Goal: Transaction & Acquisition: Purchase product/service

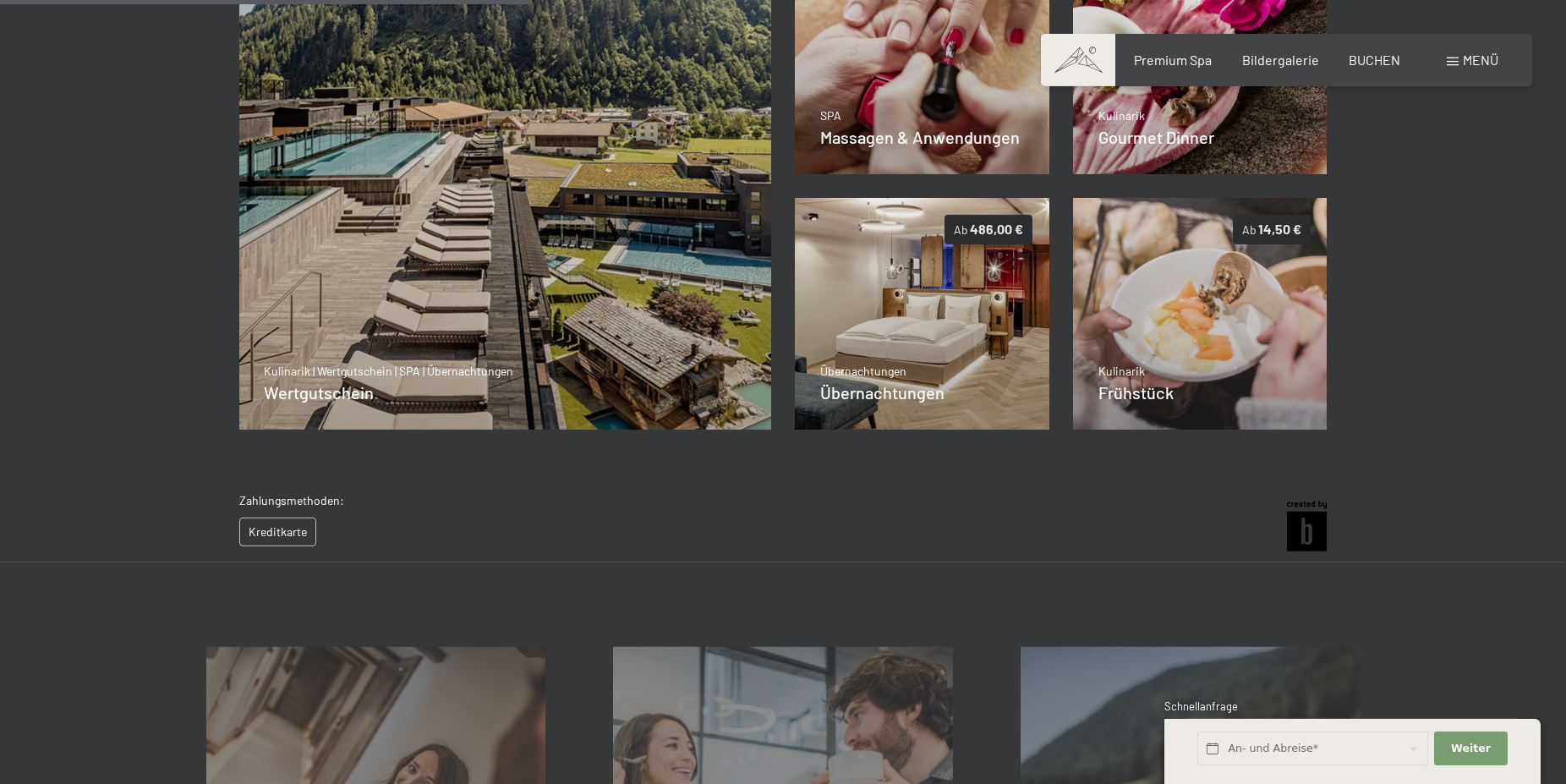
scroll to position [504, 0]
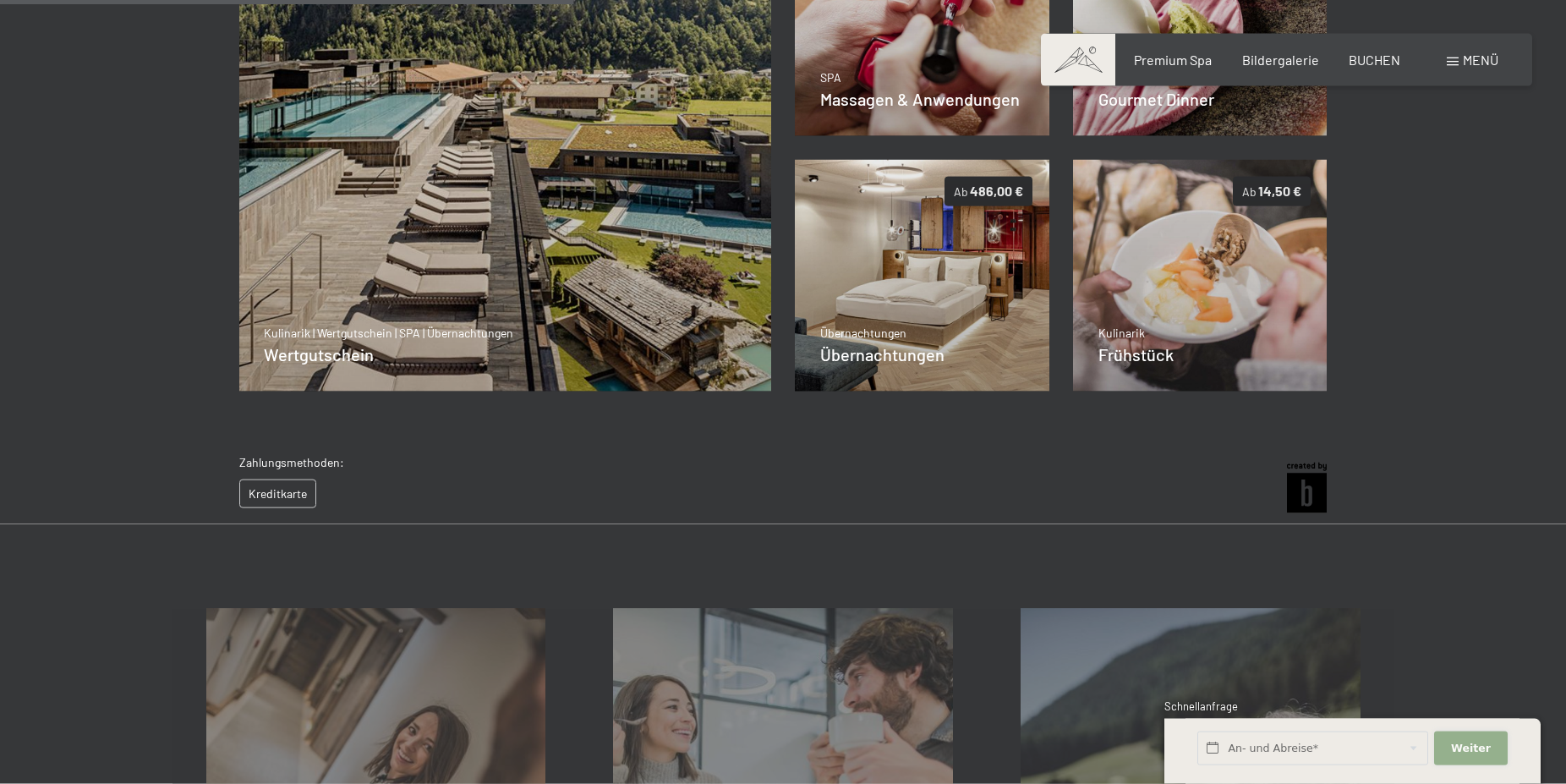
drag, startPoint x: 1471, startPoint y: 747, endPoint x: 1463, endPoint y: 744, distance: 8.5
click at [1471, 747] on span "Weiter" at bounding box center [1471, 748] width 40 height 15
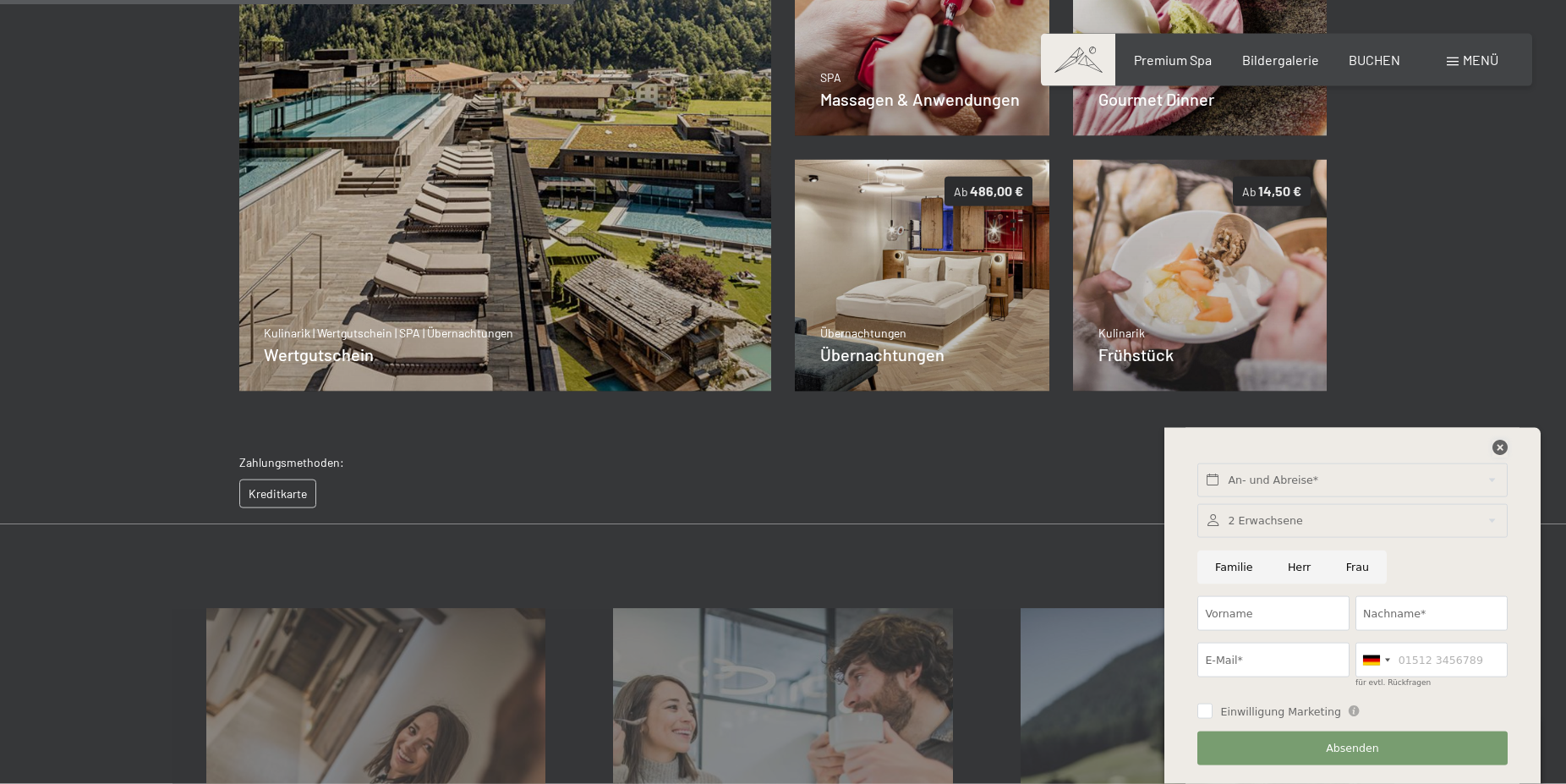
click at [1504, 445] on icon at bounding box center [1500, 447] width 15 height 15
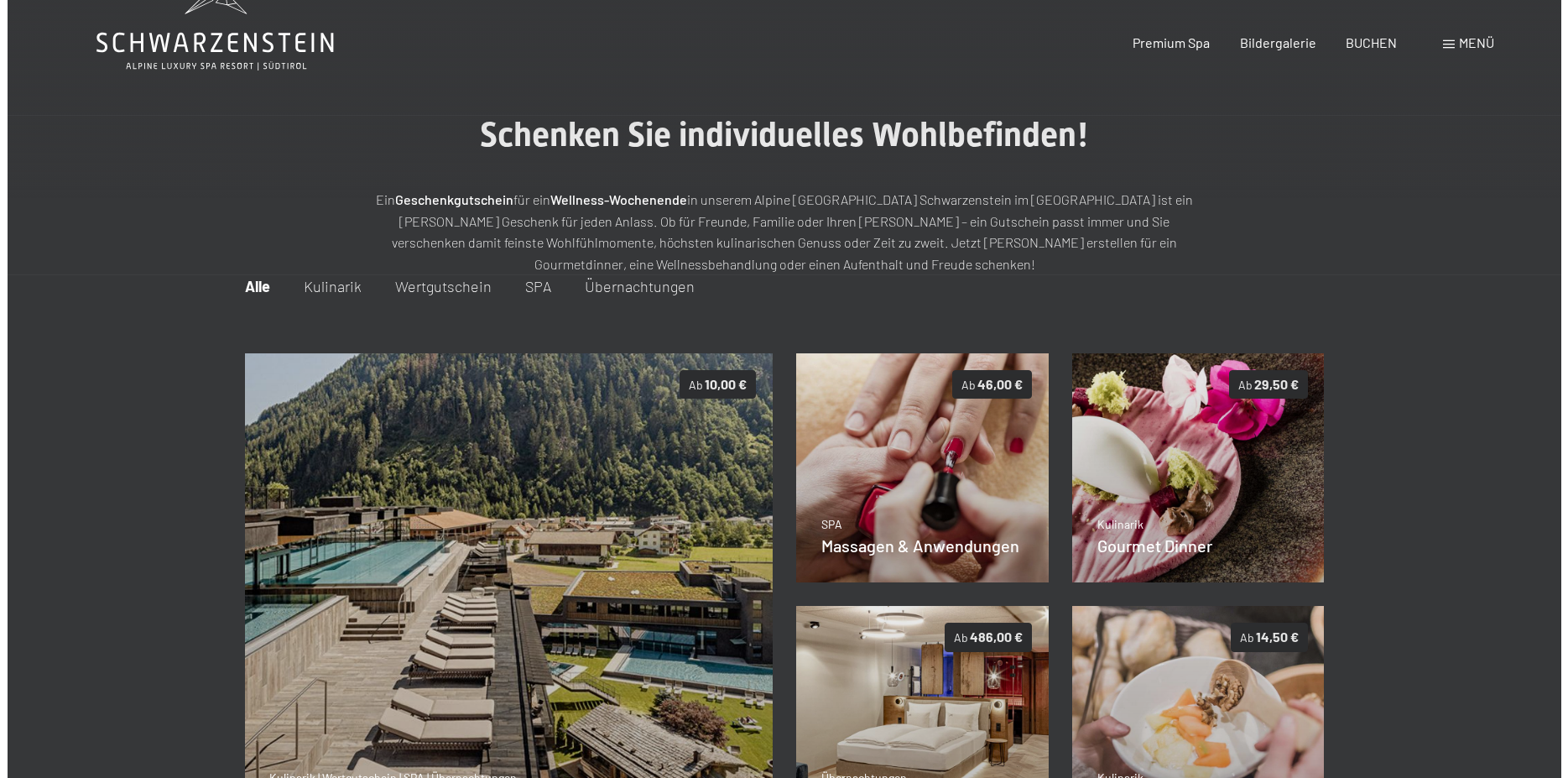
scroll to position [0, 0]
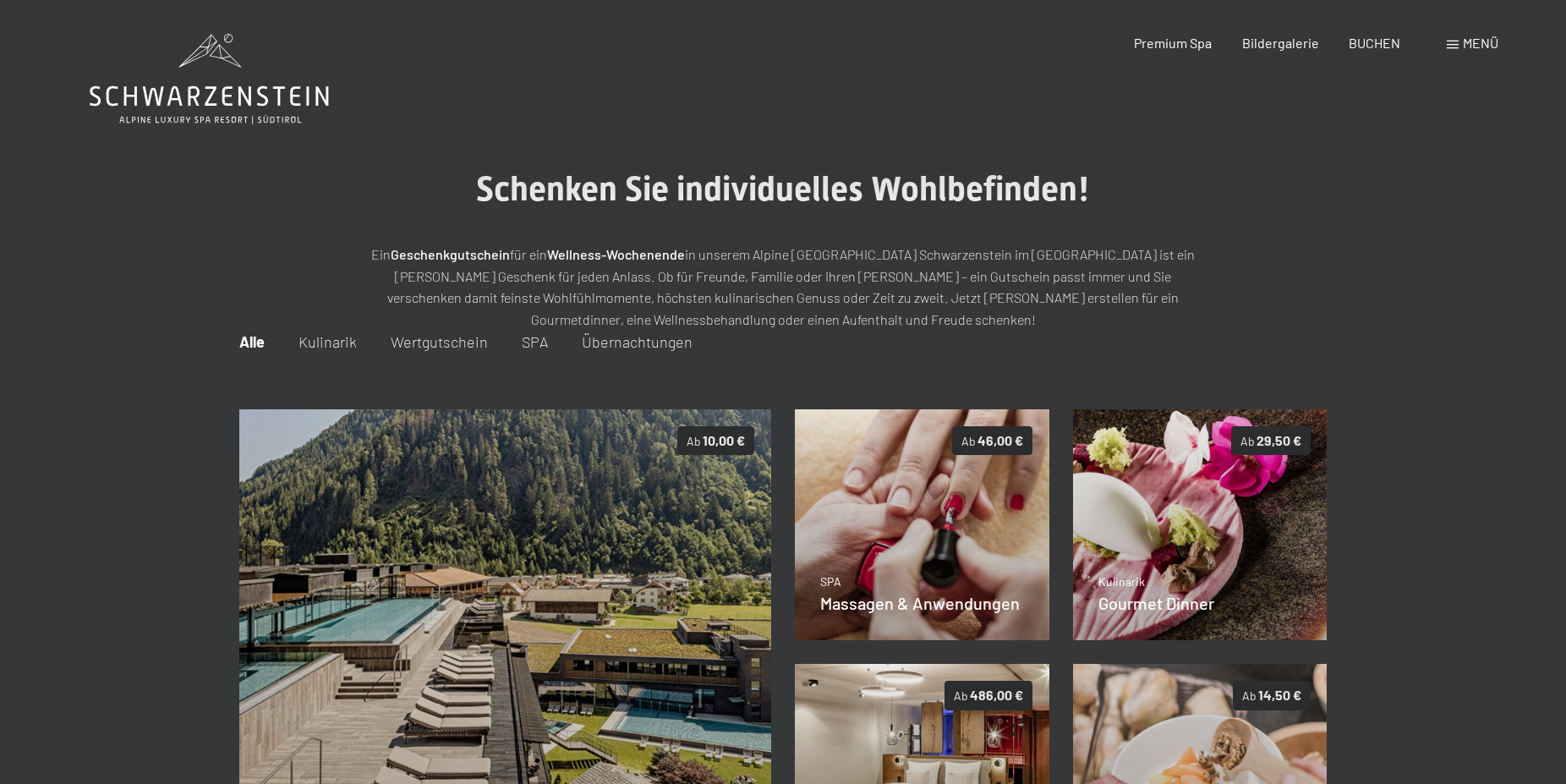
click at [1482, 47] on span "Menü" at bounding box center [1480, 42] width 35 height 16
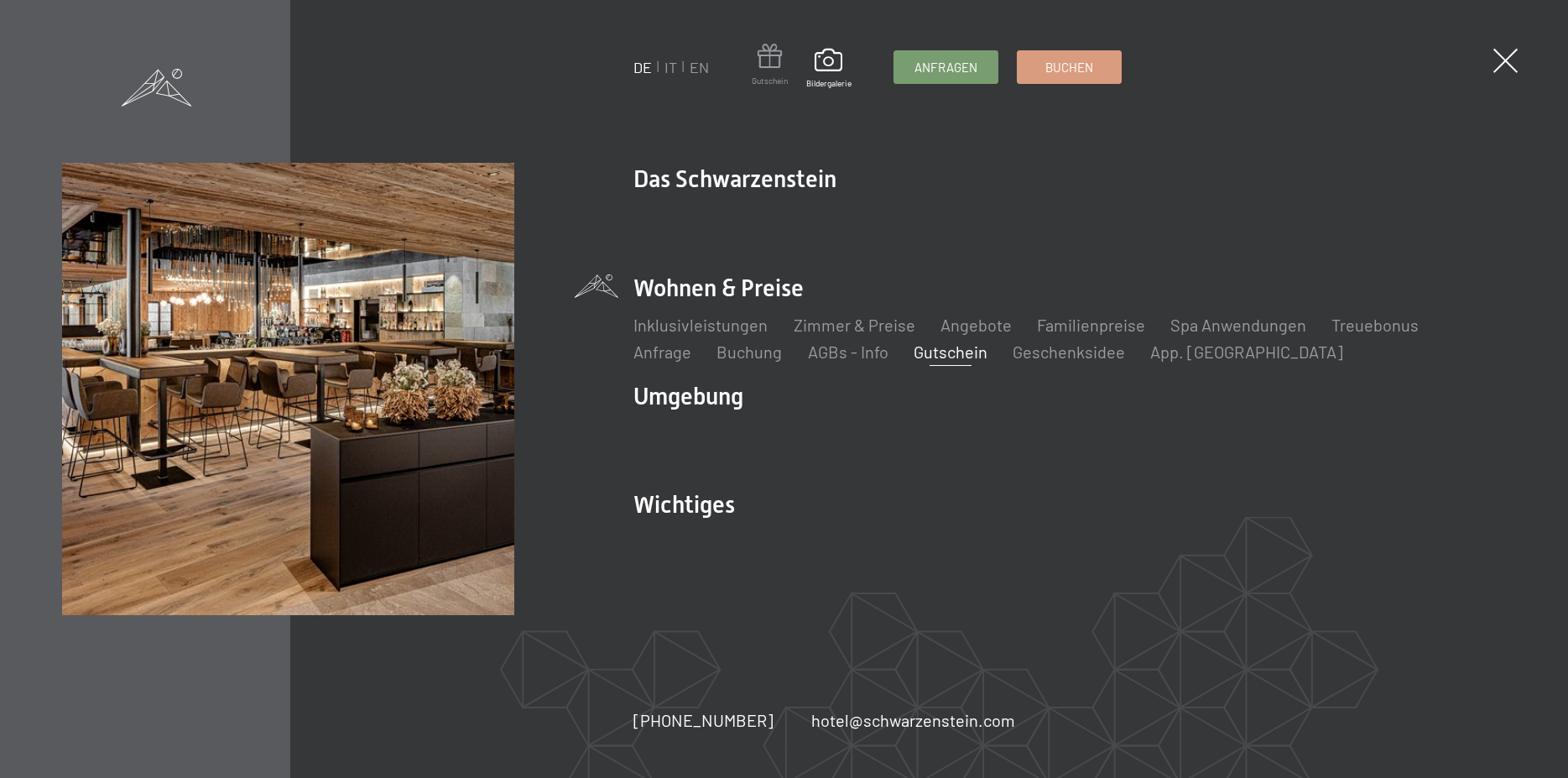
click at [769, 62] on span at bounding box center [769, 59] width 36 height 31
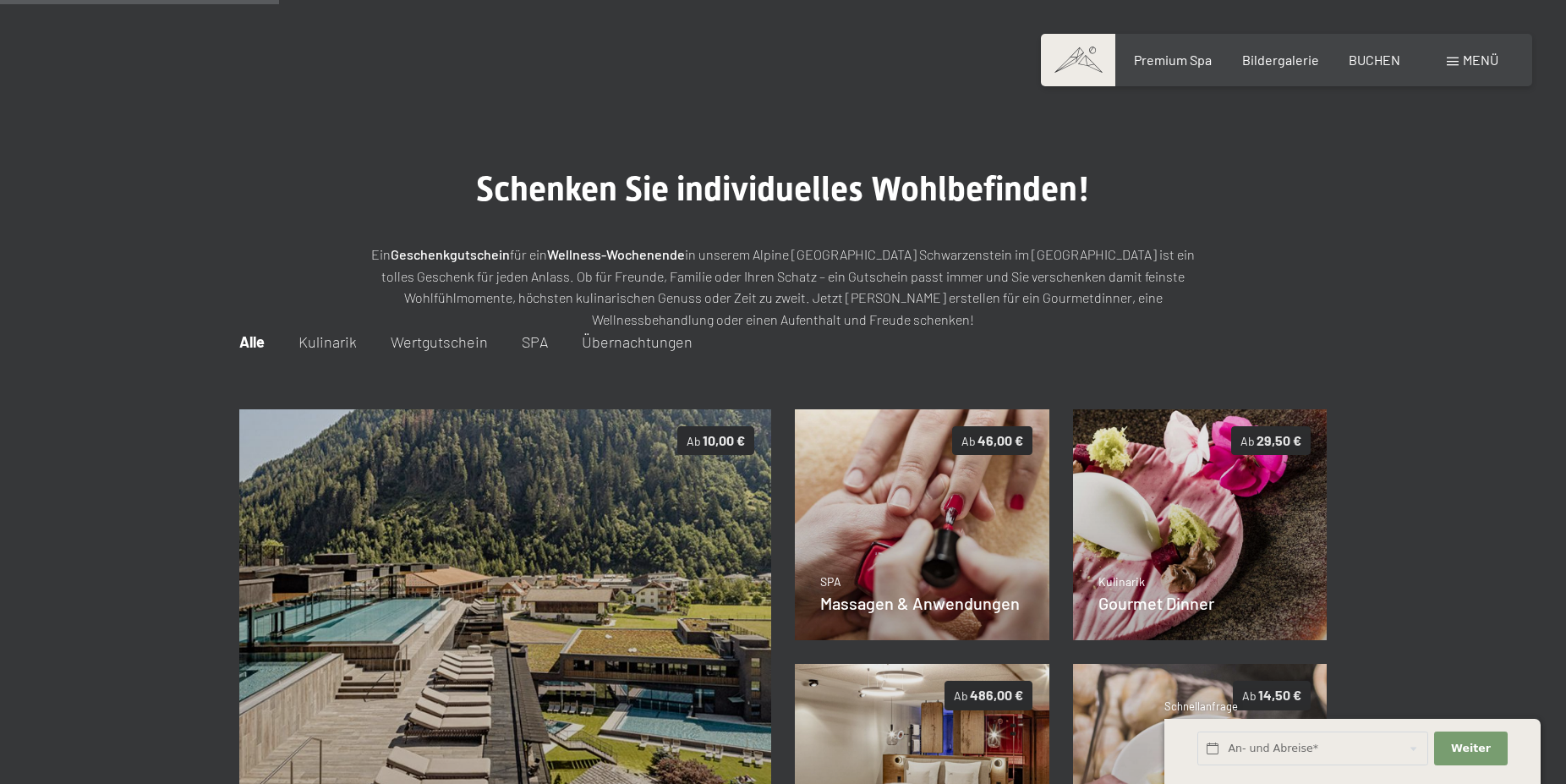
scroll to position [246, 0]
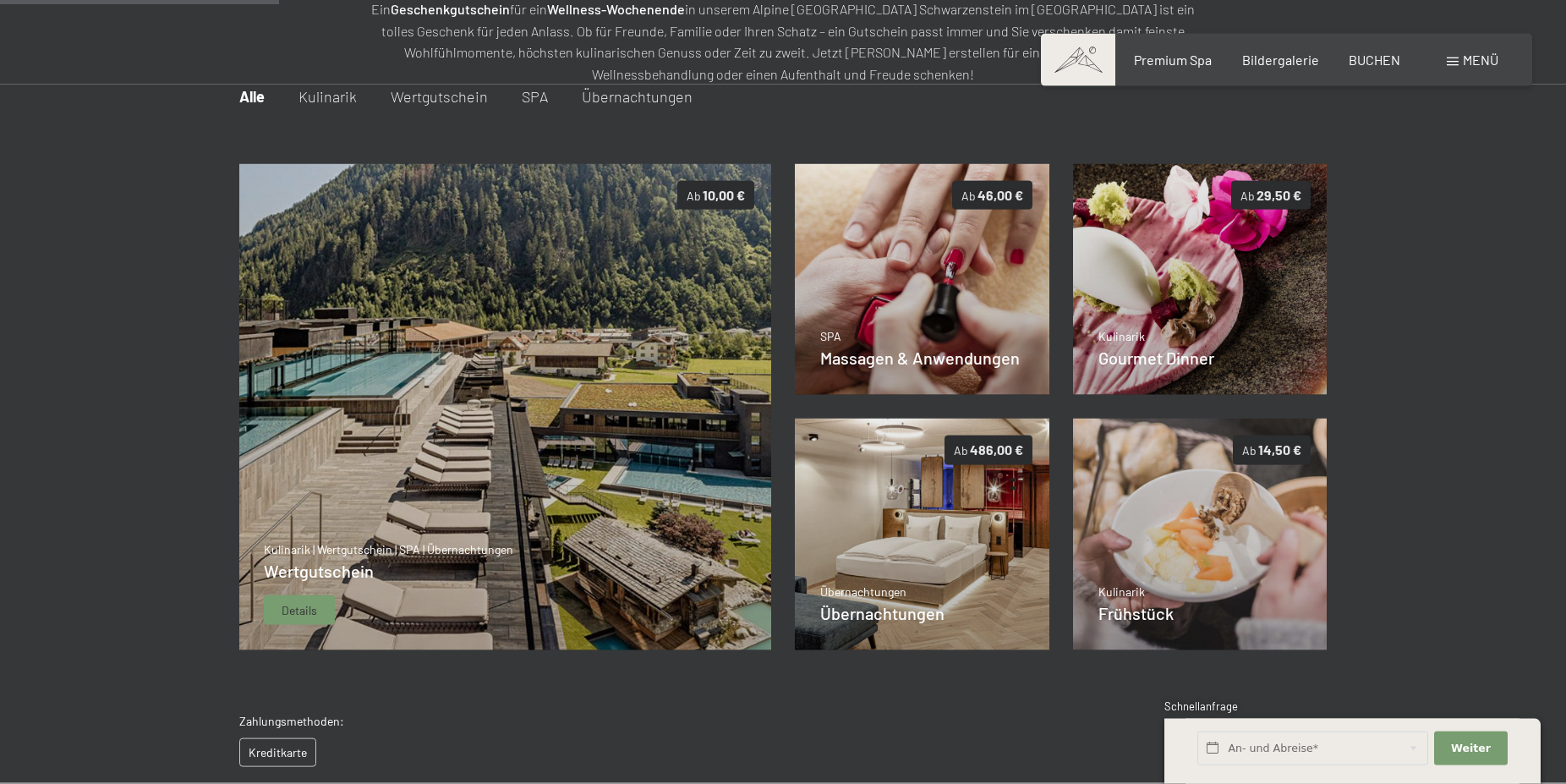
click at [448, 476] on img at bounding box center [504, 407] width 533 height 487
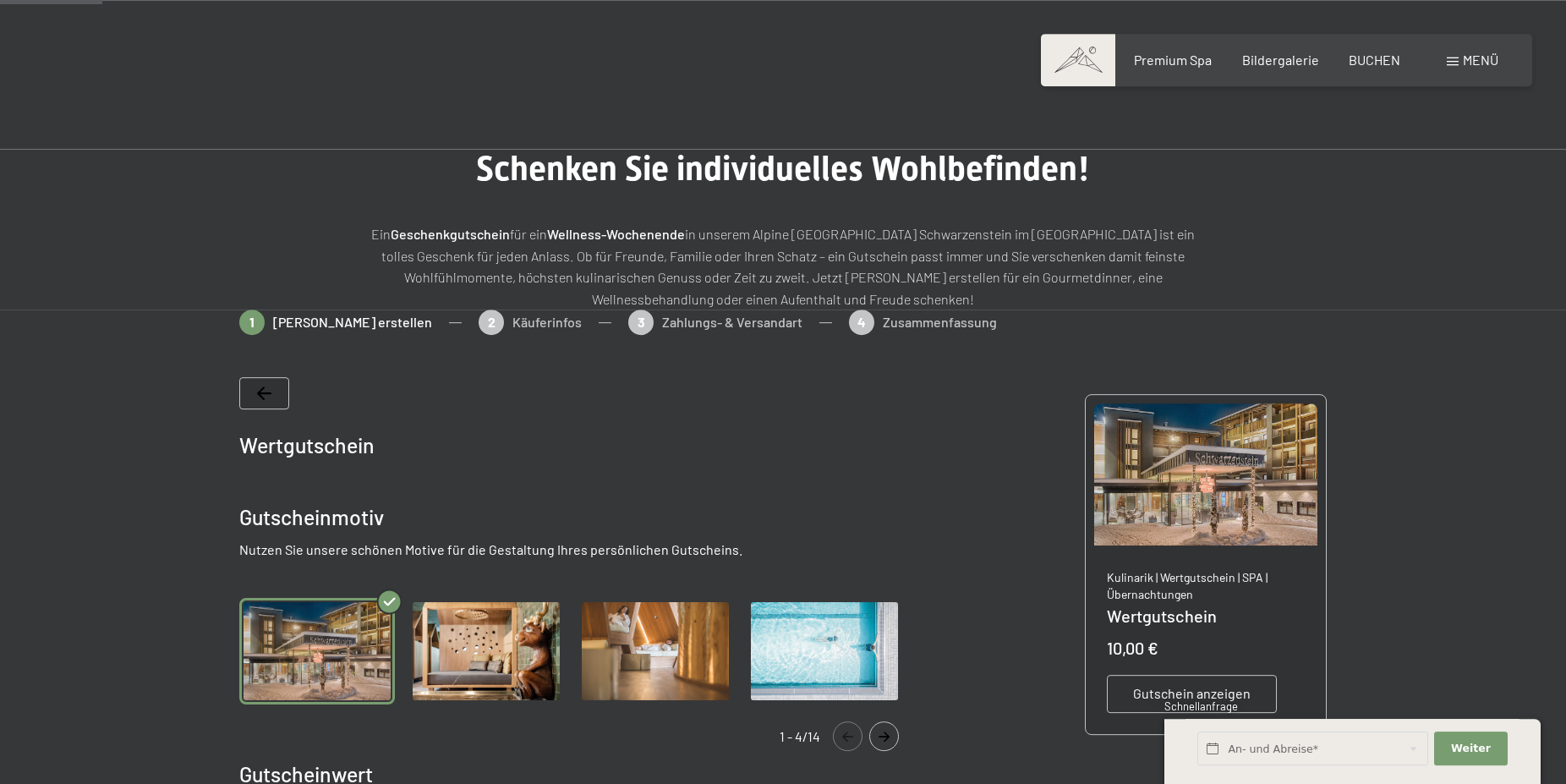
scroll to position [0, 0]
